Goal: Find specific page/section: Find specific page/section

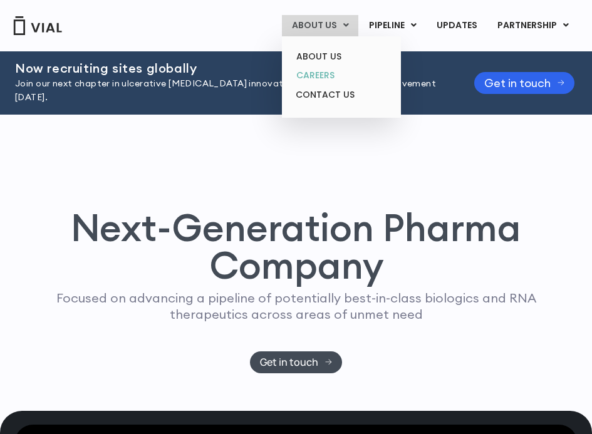
click at [324, 73] on link "CAREERS" at bounding box center [341, 75] width 110 height 19
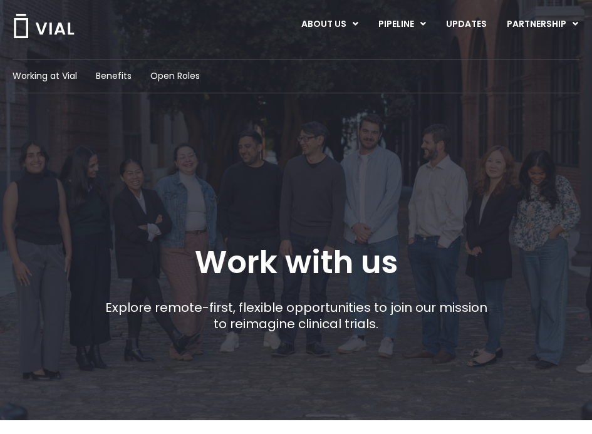
click at [184, 80] on span "Open Roles" at bounding box center [174, 76] width 49 height 13
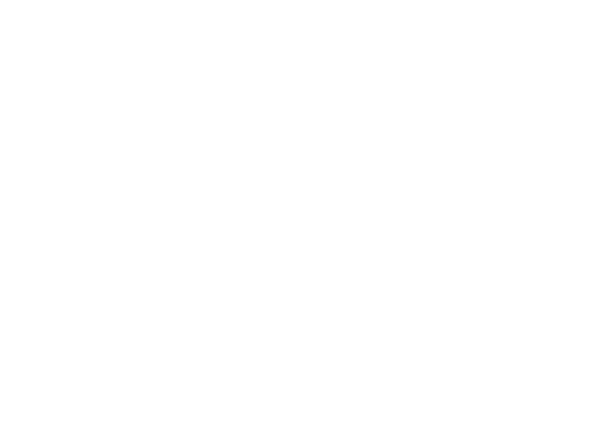
scroll to position [1778, 0]
